Goal: Check status: Check status

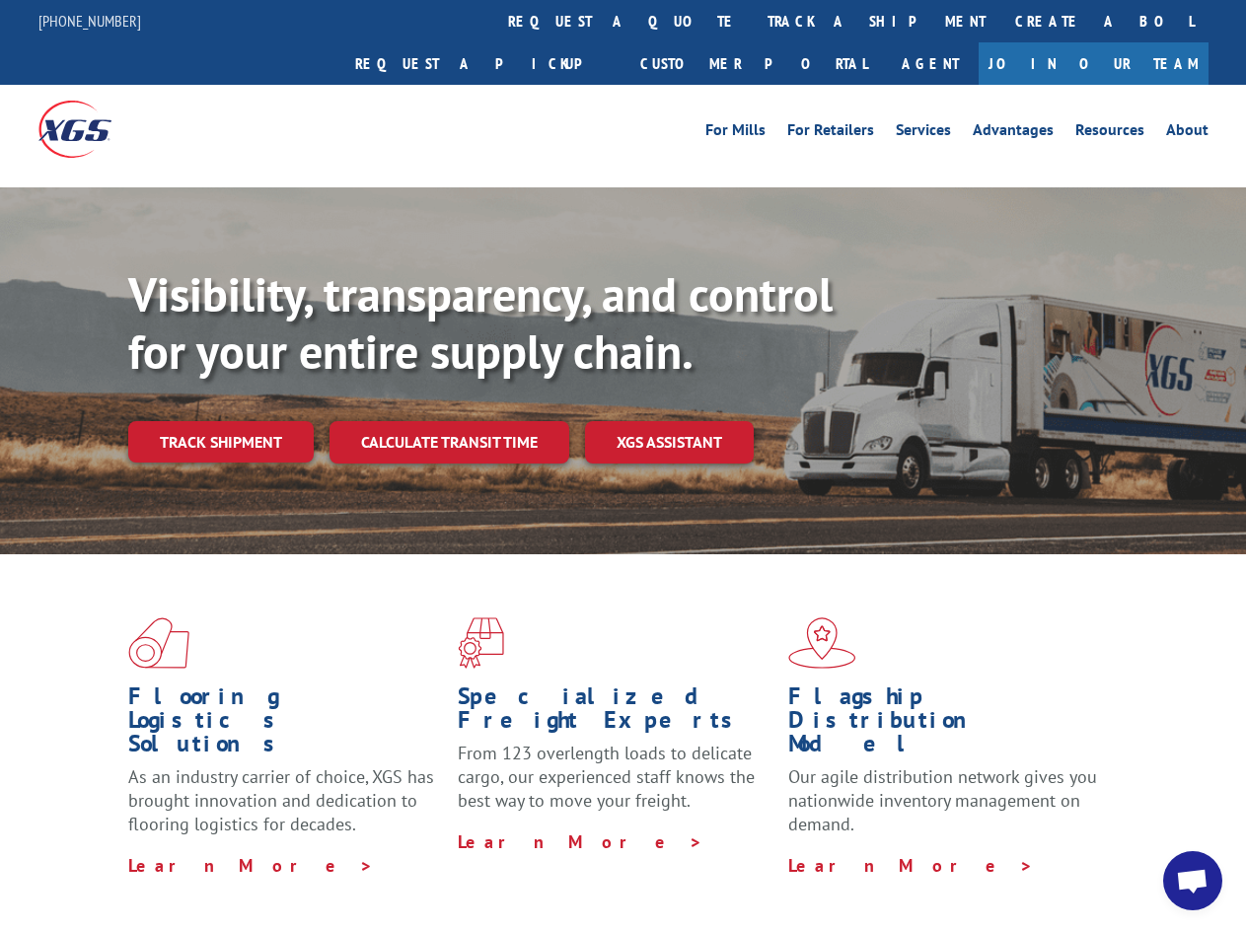
click at [622, 465] on div "Visibility, transparency, and control for your entire supply chain. Track shipm…" at bounding box center [686, 403] width 1117 height 275
click at [753, 21] on link "track a shipment" at bounding box center [877, 21] width 248 height 42
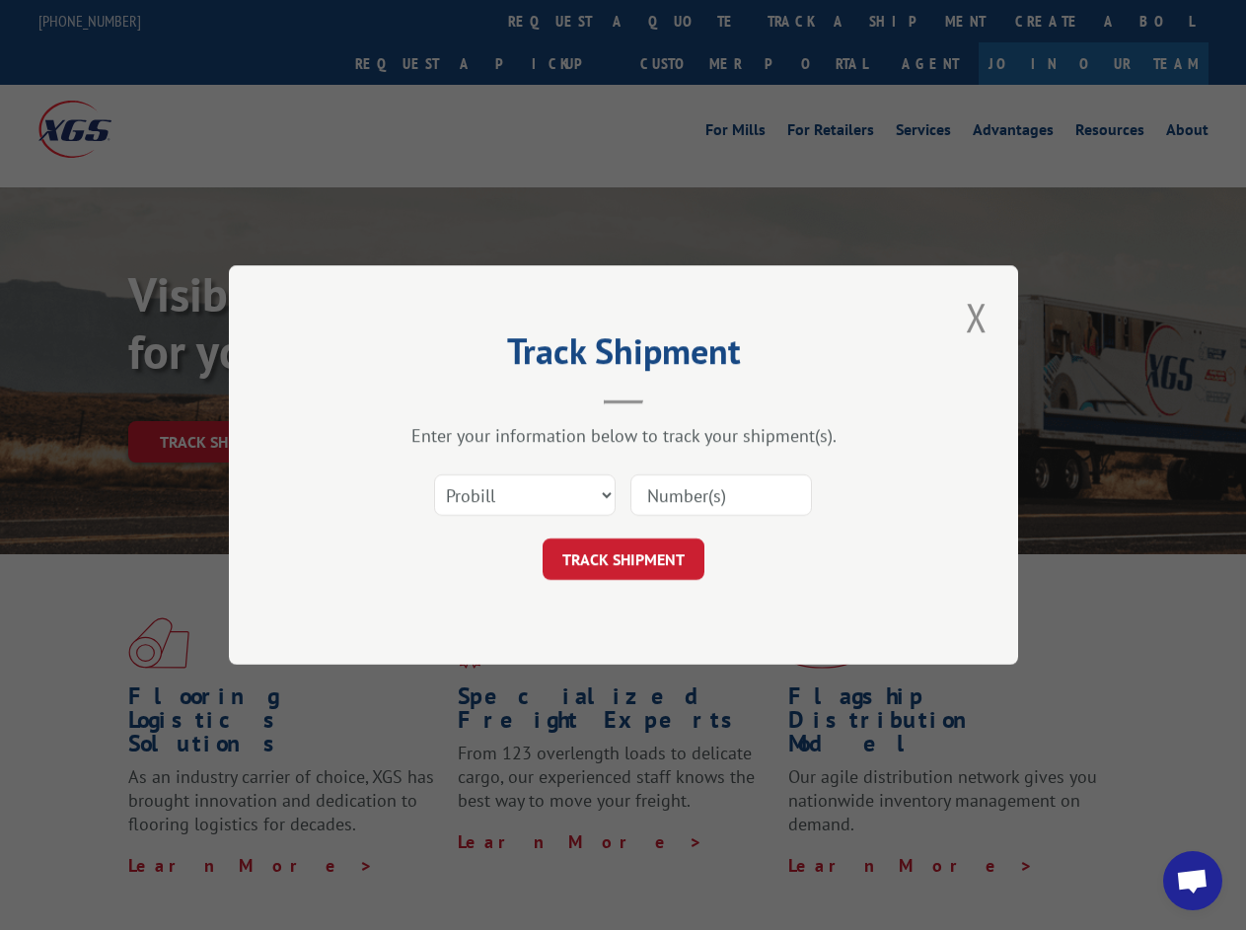
click at [688, 21] on div "Track Shipment Enter your information below to track your shipment(s). Select c…" at bounding box center [623, 465] width 1246 height 930
click at [812, 21] on div "Track Shipment Enter your information below to track your shipment(s). Select c…" at bounding box center [623, 465] width 1246 height 930
click at [220, 398] on div "Track Shipment Enter your information below to track your shipment(s). Select c…" at bounding box center [623, 465] width 1246 height 930
click at [448, 398] on header "Track Shipment" at bounding box center [623, 370] width 592 height 67
click at [670, 398] on header "Track Shipment" at bounding box center [623, 370] width 592 height 67
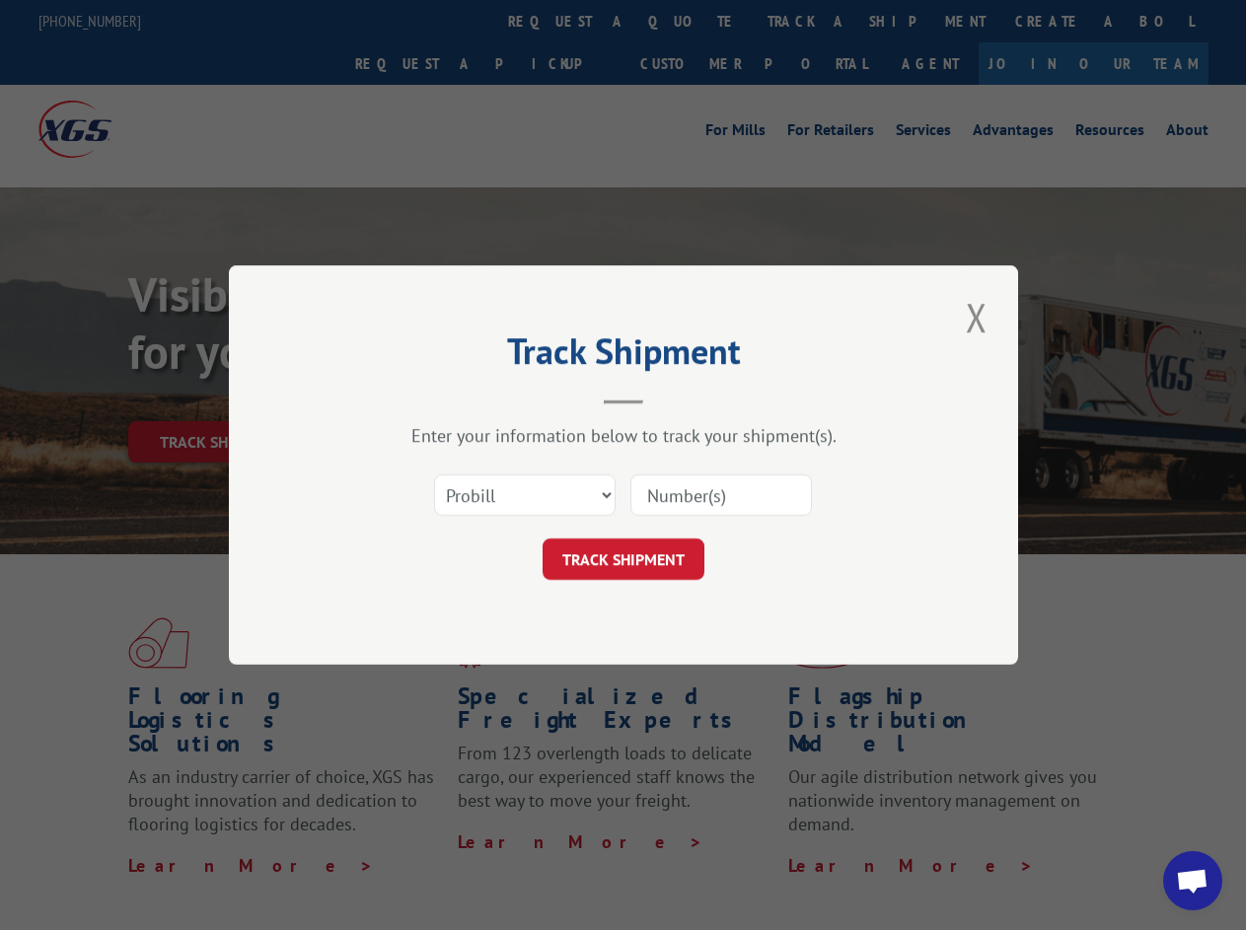
click at [1192, 881] on span "Open chat" at bounding box center [1192, 883] width 33 height 28
